Goal: Information Seeking & Learning: Find specific fact

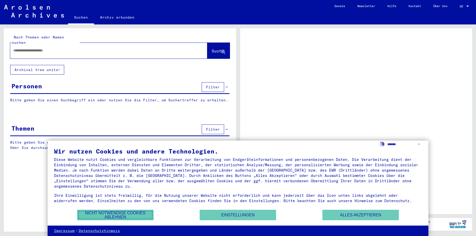
click at [117, 215] on button "Nicht notwendige Cookies ablehnen" at bounding box center [115, 215] width 76 height 10
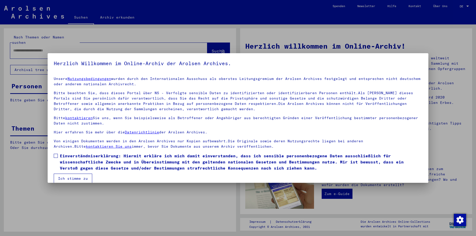
click at [56, 155] on span at bounding box center [56, 156] width 4 height 4
click at [72, 176] on button "Ich stimme zu" at bounding box center [73, 179] width 38 height 10
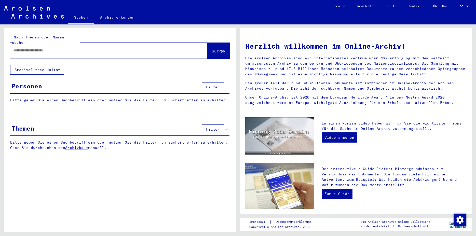
click at [39, 48] on input "text" at bounding box center [102, 50] width 179 height 5
type input "*********"
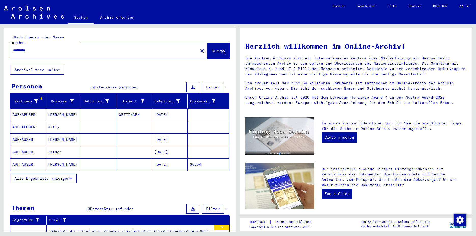
click at [58, 109] on mat-cell "[PERSON_NAME]" at bounding box center [63, 114] width 35 height 12
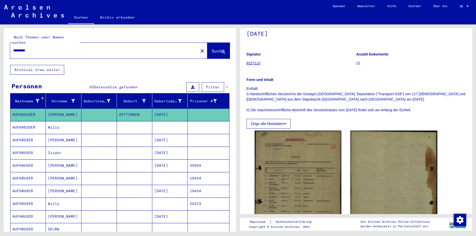
scroll to position [83, 0]
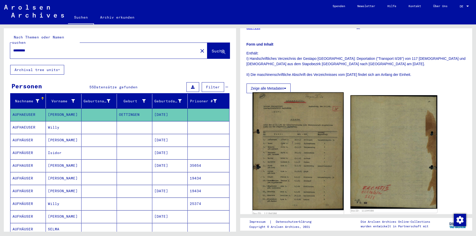
click at [299, 158] on img at bounding box center [297, 151] width 91 height 118
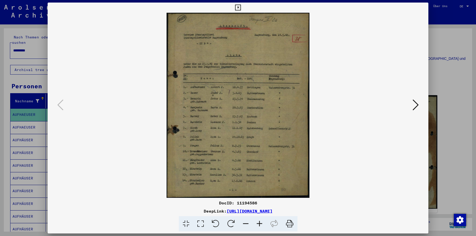
click at [258, 223] on icon at bounding box center [260, 224] width 14 height 16
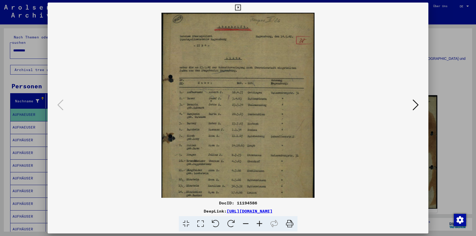
click at [258, 223] on icon at bounding box center [260, 224] width 14 height 16
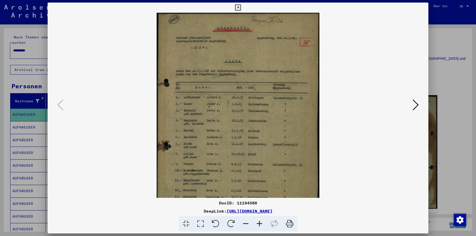
click at [258, 223] on icon at bounding box center [260, 224] width 14 height 16
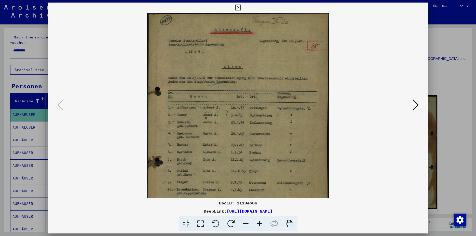
click at [258, 223] on icon at bounding box center [260, 224] width 14 height 16
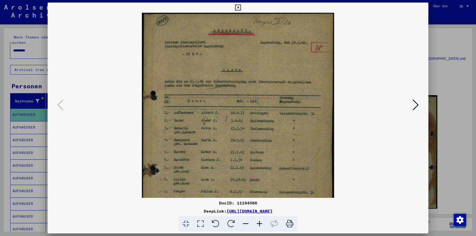
click at [257, 224] on icon at bounding box center [260, 224] width 14 height 16
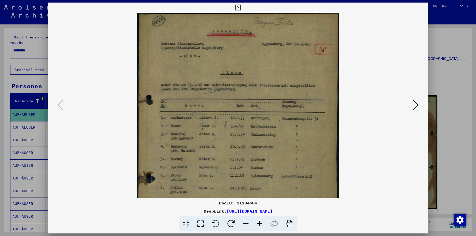
click at [257, 224] on icon at bounding box center [260, 224] width 14 height 16
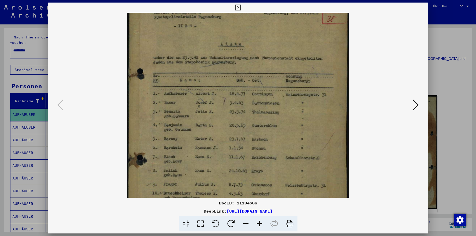
scroll to position [35, 0]
drag, startPoint x: 219, startPoint y: 169, endPoint x: 217, endPoint y: 134, distance: 35.2
click at [217, 134] on img at bounding box center [238, 121] width 222 height 287
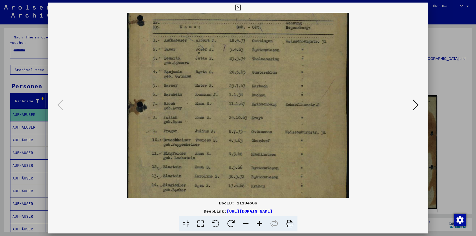
scroll to position [88, 0]
drag, startPoint x: 219, startPoint y: 159, endPoint x: 219, endPoint y: 106, distance: 53.0
click at [219, 106] on img at bounding box center [238, 68] width 222 height 287
click at [241, 7] on icon at bounding box center [238, 8] width 6 height 6
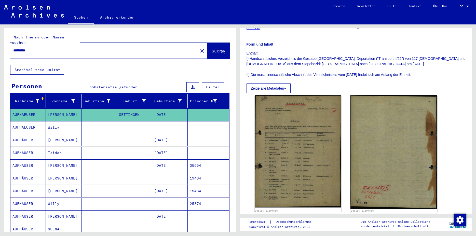
click at [52, 123] on mat-cell "Willy" at bounding box center [63, 127] width 35 height 12
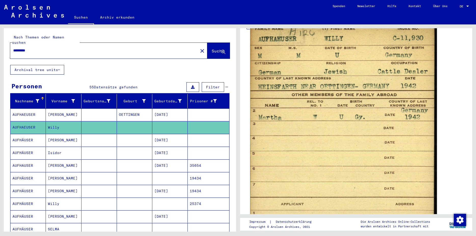
scroll to position [220, 0]
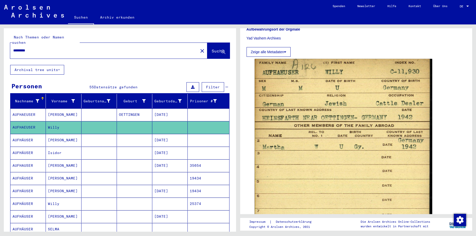
click at [55, 200] on mat-cell "Willy" at bounding box center [63, 204] width 35 height 12
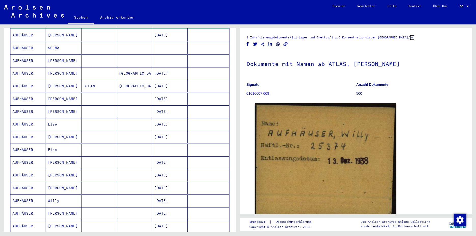
scroll to position [193, 0]
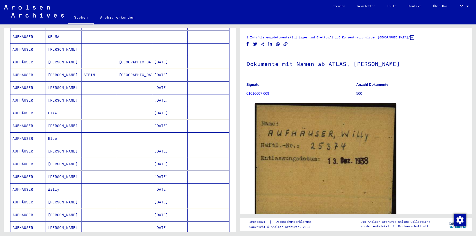
click at [156, 159] on mat-cell "[DATE]" at bounding box center [169, 164] width 35 height 12
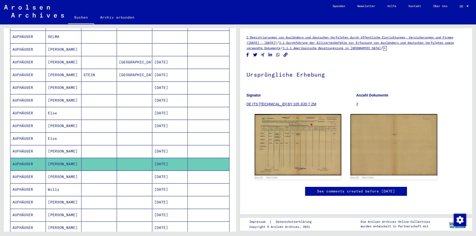
click at [387, 49] on icon at bounding box center [385, 48] width 4 height 4
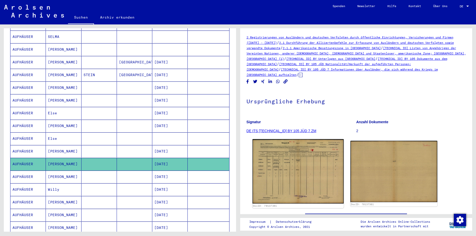
click at [305, 167] on img at bounding box center [297, 171] width 91 height 64
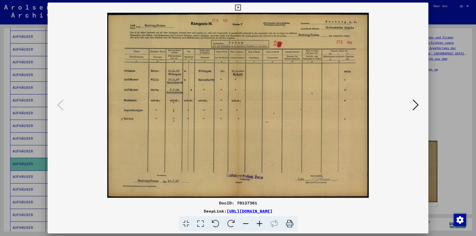
click at [257, 224] on icon at bounding box center [260, 224] width 14 height 16
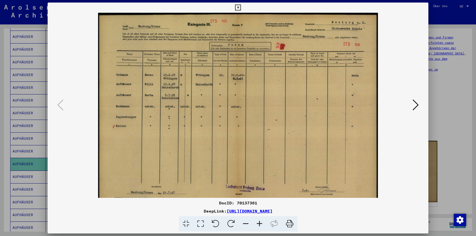
click at [257, 224] on icon at bounding box center [260, 224] width 14 height 16
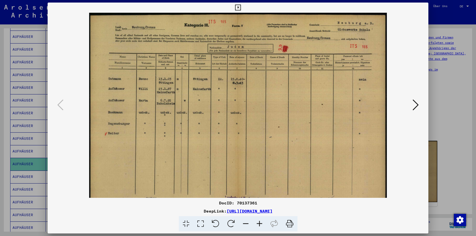
click at [257, 224] on icon at bounding box center [260, 224] width 14 height 16
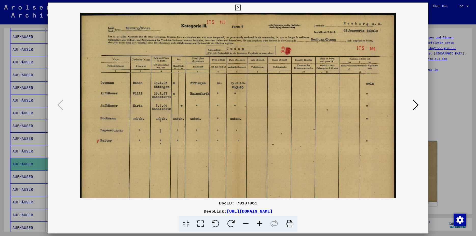
click at [257, 224] on icon at bounding box center [260, 224] width 14 height 16
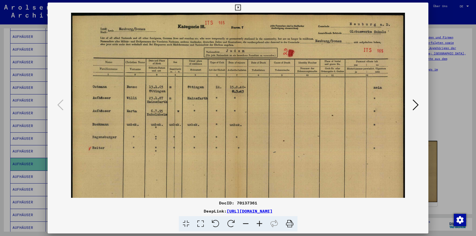
click at [257, 224] on icon at bounding box center [260, 224] width 14 height 16
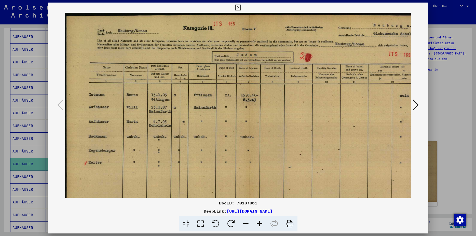
click at [416, 103] on icon at bounding box center [416, 105] width 6 height 12
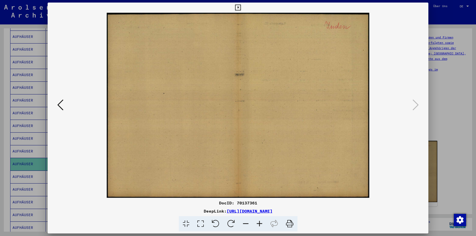
click at [241, 6] on icon at bounding box center [238, 8] width 6 height 6
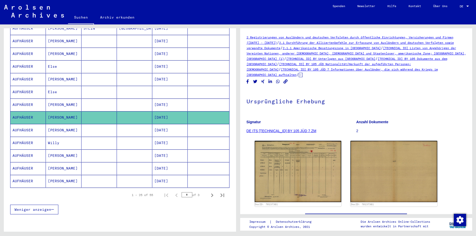
scroll to position [248, 0]
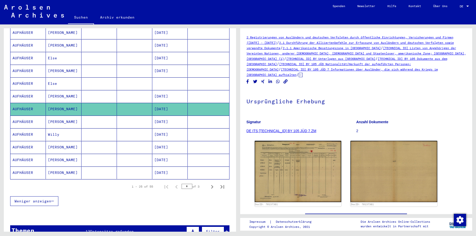
click at [55, 118] on mat-cell "[PERSON_NAME]" at bounding box center [63, 122] width 35 height 12
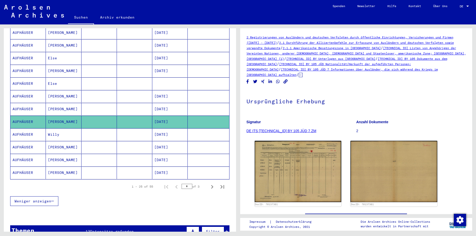
click at [56, 129] on mat-cell "Willy" at bounding box center [63, 134] width 35 height 12
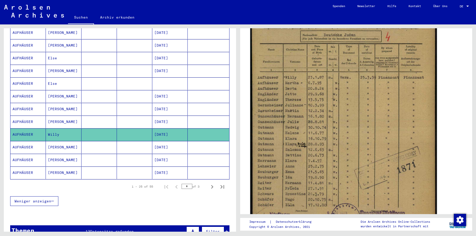
scroll to position [138, 0]
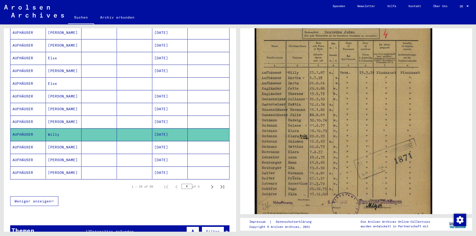
click at [56, 141] on mat-cell "[PERSON_NAME]" at bounding box center [63, 147] width 35 height 12
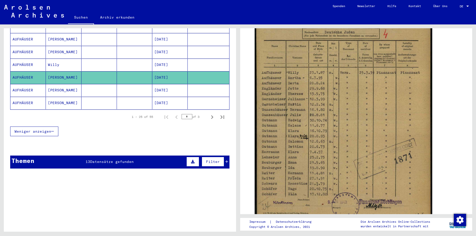
scroll to position [330, 0]
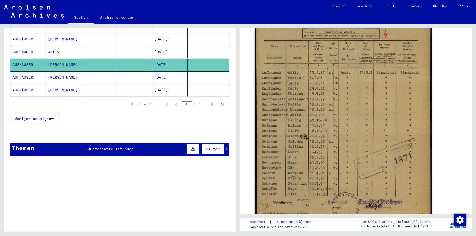
click at [96, 147] on span "Datensätze gefunden" at bounding box center [112, 149] width 44 height 5
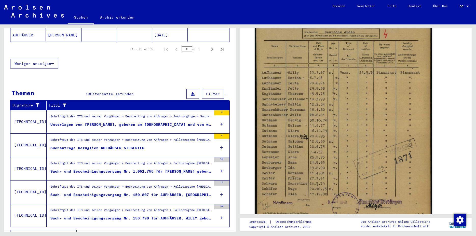
scroll to position [390, 0]
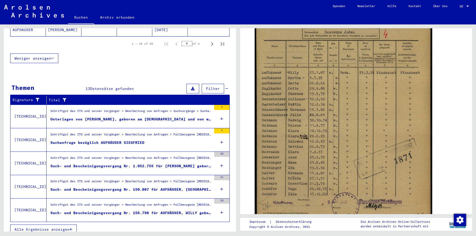
click at [156, 210] on div "Such- und Bescheinigungsvorgang Nr. 156.798 für AUFHÄUSER, WILLY geboren [DEMOG…" at bounding box center [130, 212] width 161 height 5
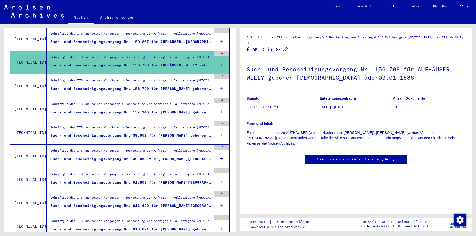
scroll to position [175, 0]
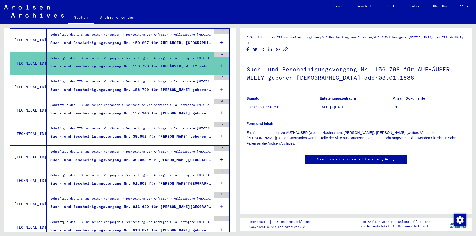
click at [168, 111] on div "Such- und Bescheinigungsvorgang Nr. 157.246 für [PERSON_NAME] geboren [DEMOGRAP…" at bounding box center [130, 113] width 161 height 5
